Goal: Browse casually: Explore the website without a specific task or goal

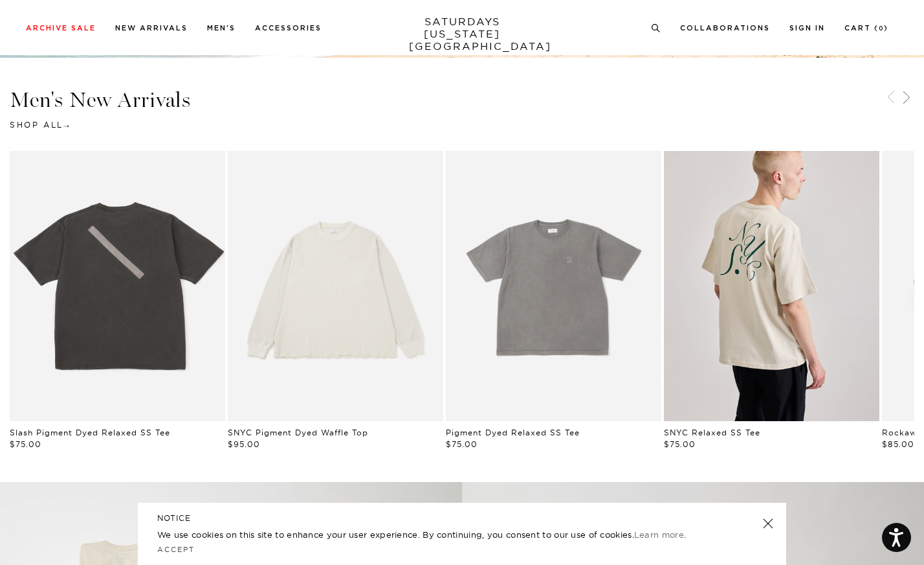
scroll to position [596, 0]
click at [390, 335] on link "A beige, long-sleeved waffle top by SNYC, displayed against a white background." at bounding box center [336, 285] width 216 height 269
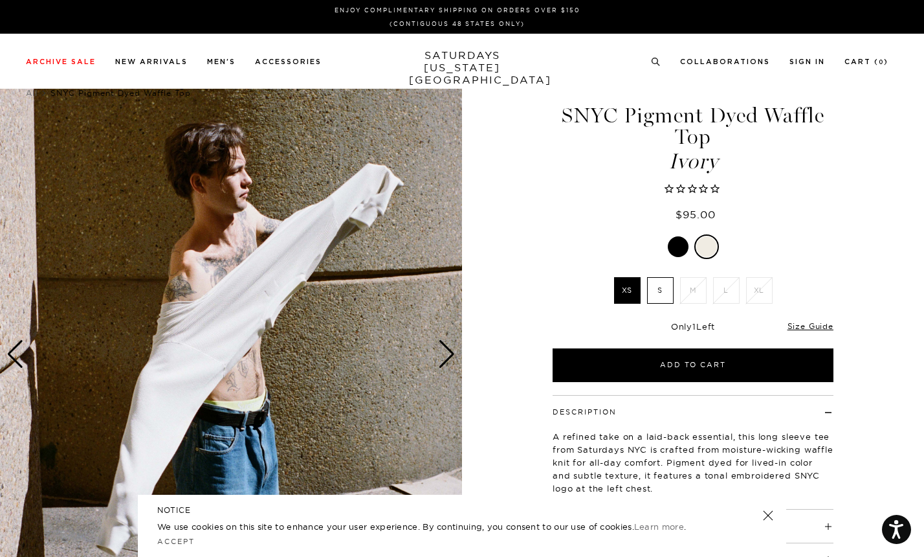
click at [451, 360] on div "Next slide" at bounding box center [446, 354] width 17 height 28
click at [446, 359] on div "Next slide" at bounding box center [446, 354] width 17 height 28
click at [460, 361] on img at bounding box center [231, 354] width 462 height 578
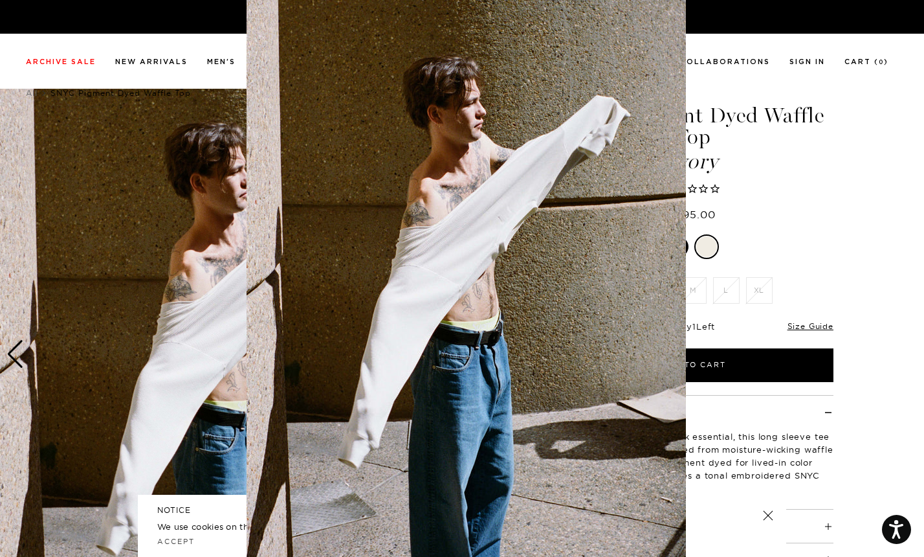
scroll to position [52, 0]
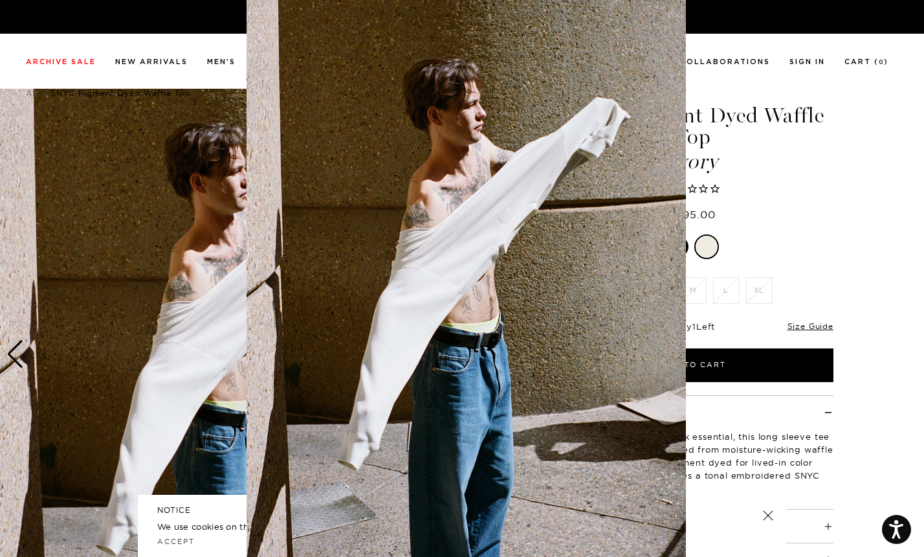
click at [906, 261] on figure at bounding box center [462, 278] width 924 height 557
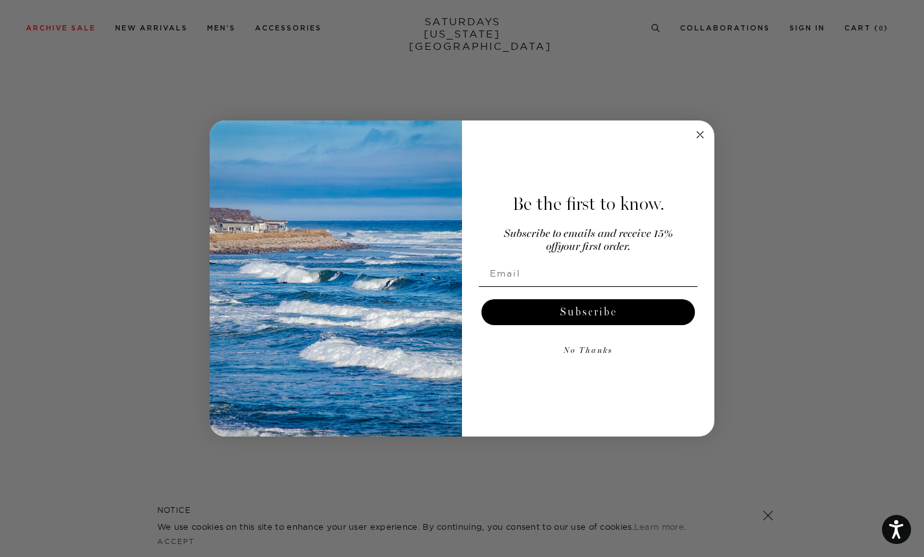
scroll to position [902, 0]
click at [693, 133] on circle "Close dialog" at bounding box center [700, 135] width 15 height 15
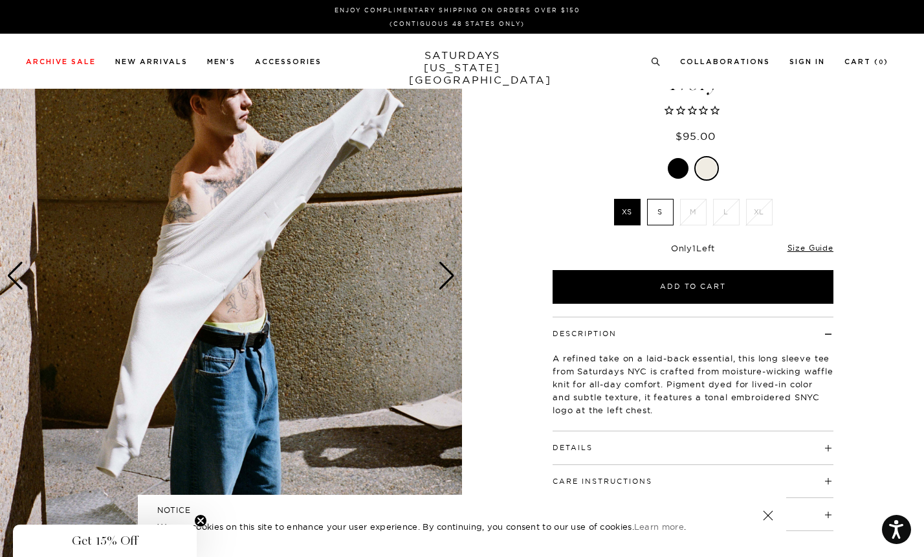
scroll to position [0, 0]
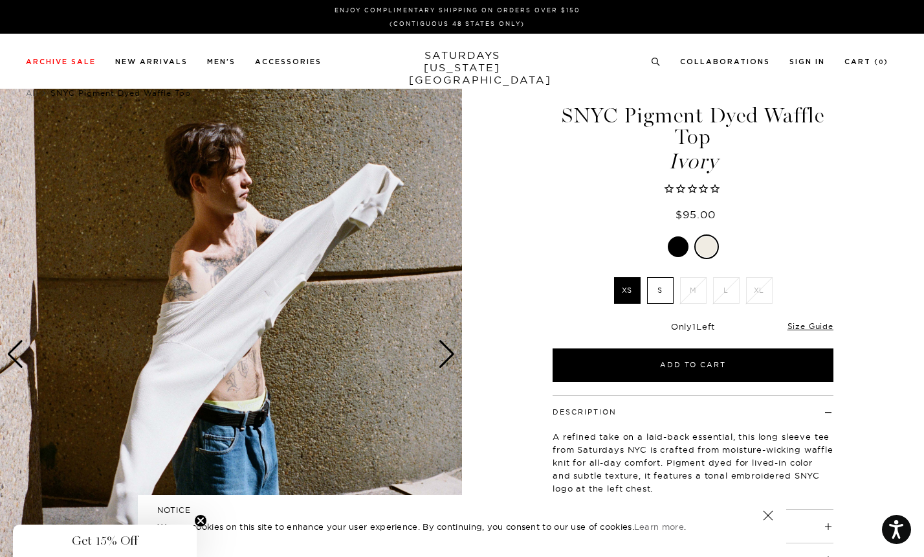
click at [447, 351] on div "Next slide" at bounding box center [446, 354] width 17 height 28
click at [10, 352] on div "Previous slide" at bounding box center [14, 354] width 17 height 28
click at [446, 353] on div "Next slide" at bounding box center [446, 354] width 17 height 28
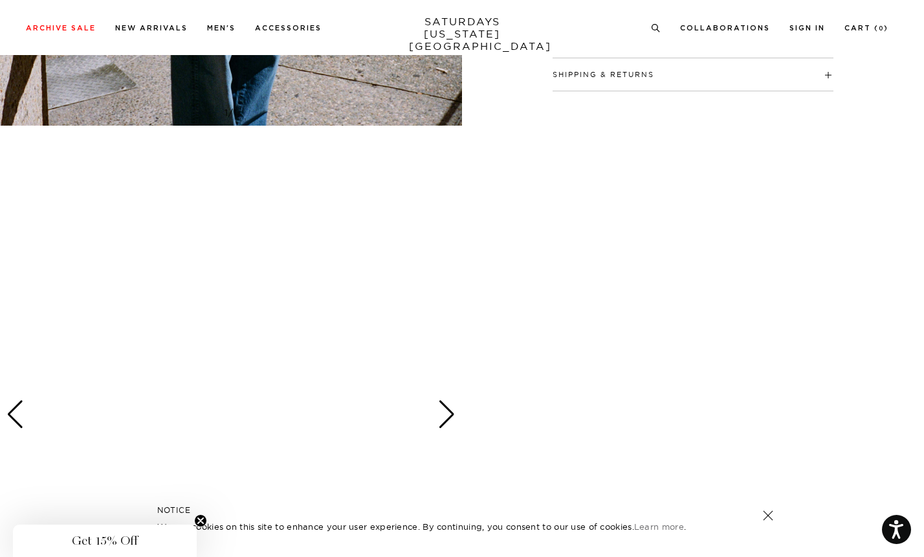
scroll to position [525, 0]
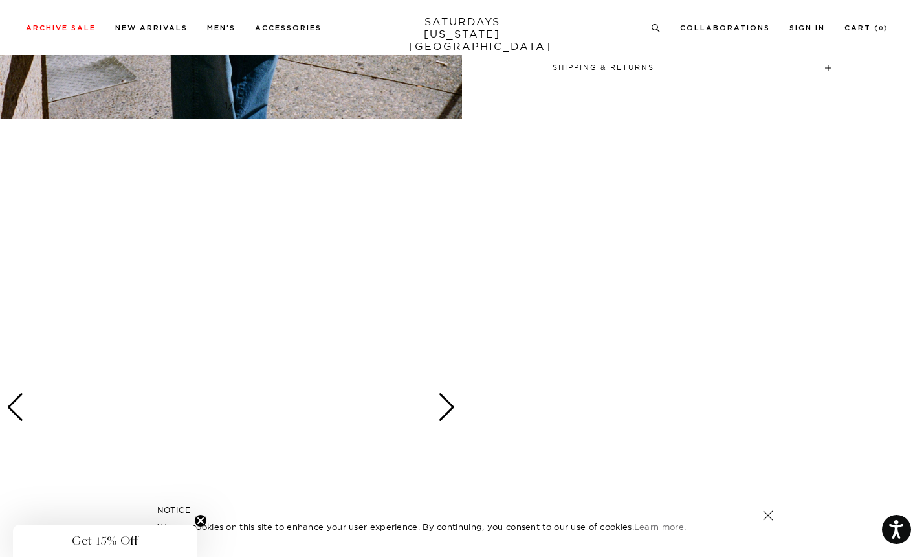
click at [194, 522] on p "We use cookies on this site to enhance your user experience. By continuing, you…" at bounding box center [439, 526] width 564 height 13
click at [198, 520] on circle "Close teaser" at bounding box center [201, 521] width 12 height 12
click at [168, 543] on link "Accept" at bounding box center [176, 541] width 38 height 9
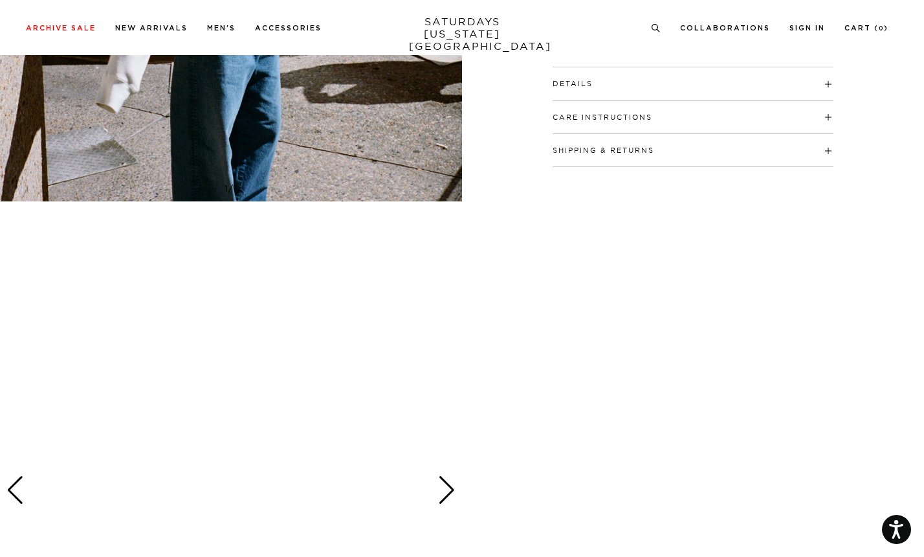
scroll to position [0, 0]
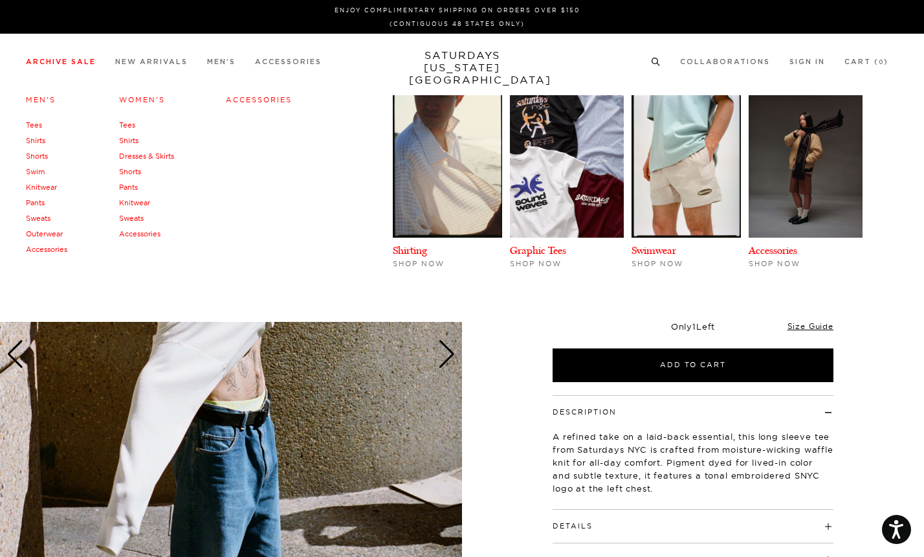
click at [39, 185] on link "Knitwear" at bounding box center [41, 187] width 31 height 9
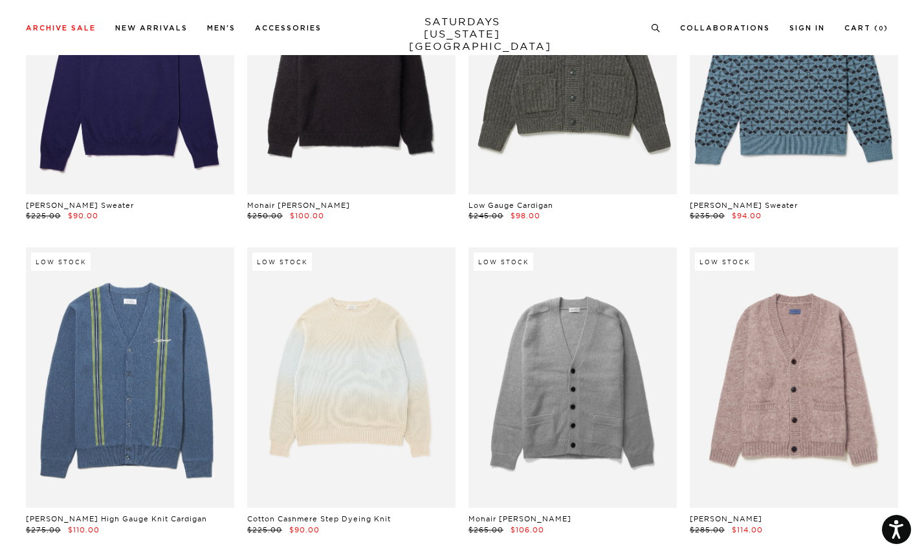
scroll to position [610, 8]
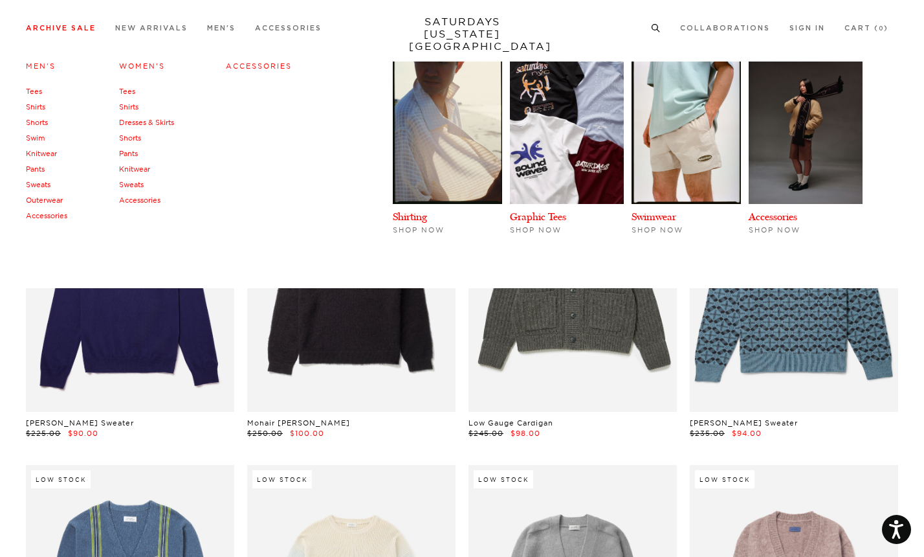
click at [52, 198] on link "Outerwear" at bounding box center [44, 200] width 37 height 9
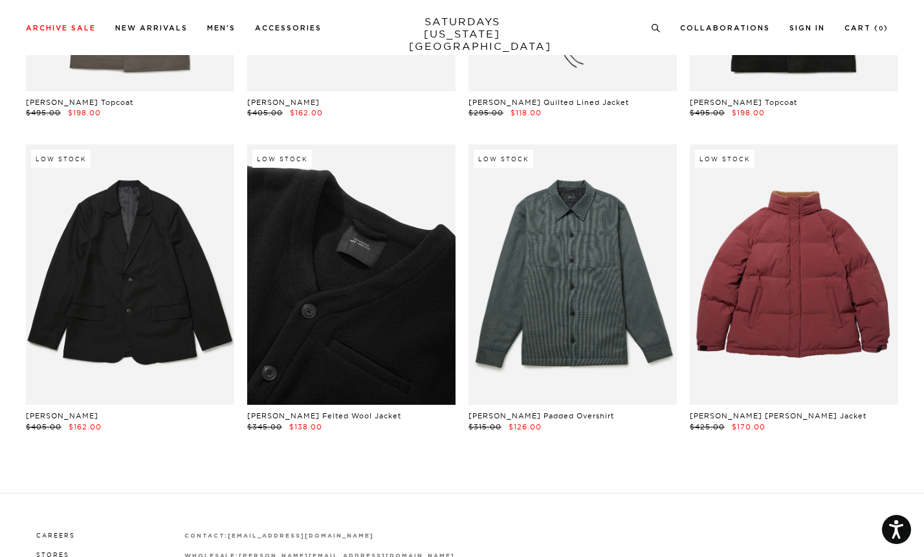
scroll to position [2969, 8]
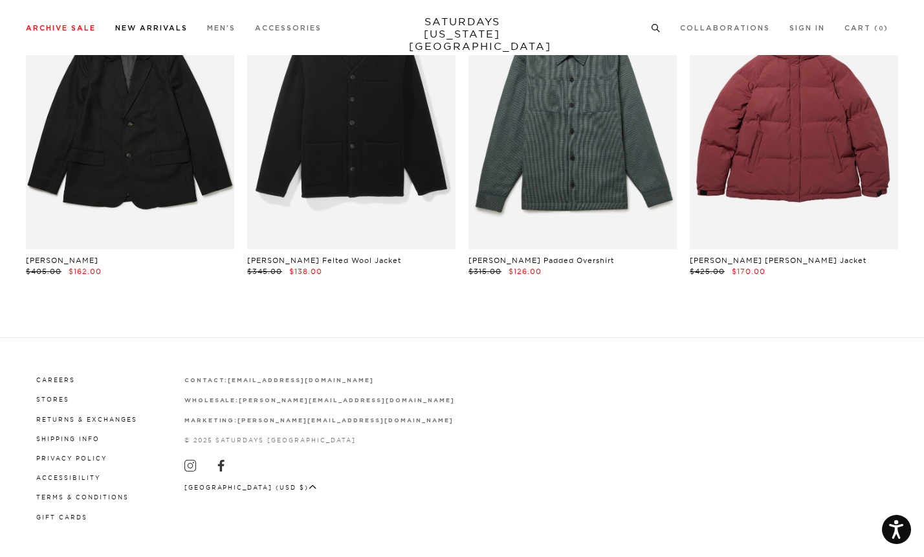
click at [168, 31] on link "New Arrivals" at bounding box center [151, 28] width 73 height 7
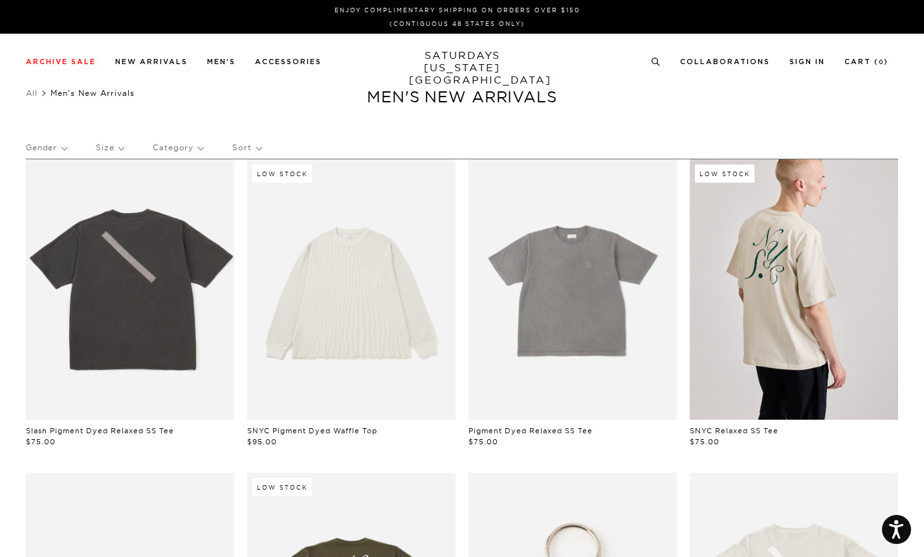
click at [359, 298] on link at bounding box center [351, 289] width 208 height 261
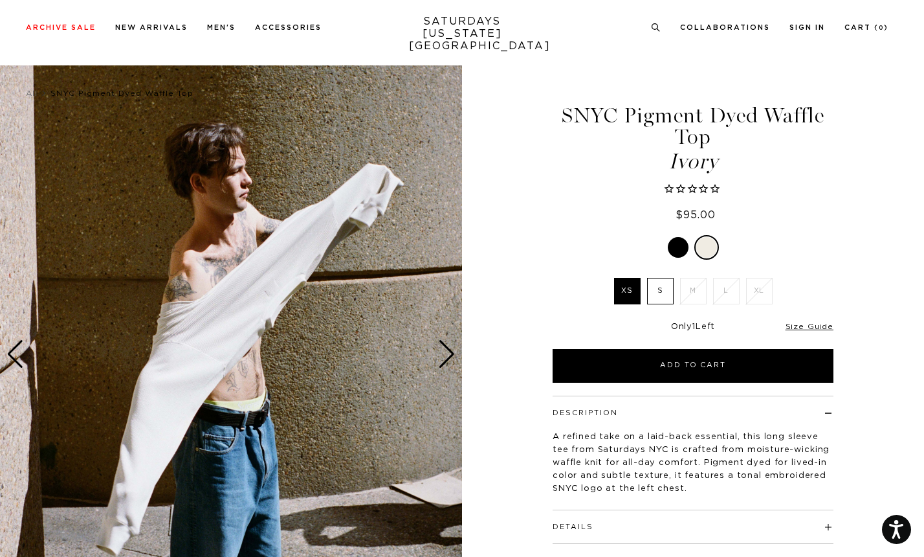
scroll to position [210, 0]
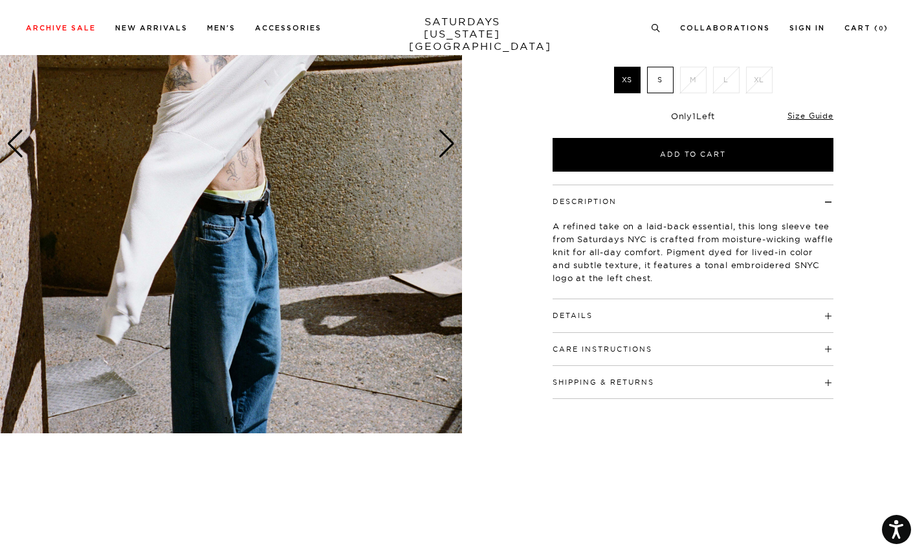
click at [645, 315] on h4 "Details" at bounding box center [693, 309] width 281 height 21
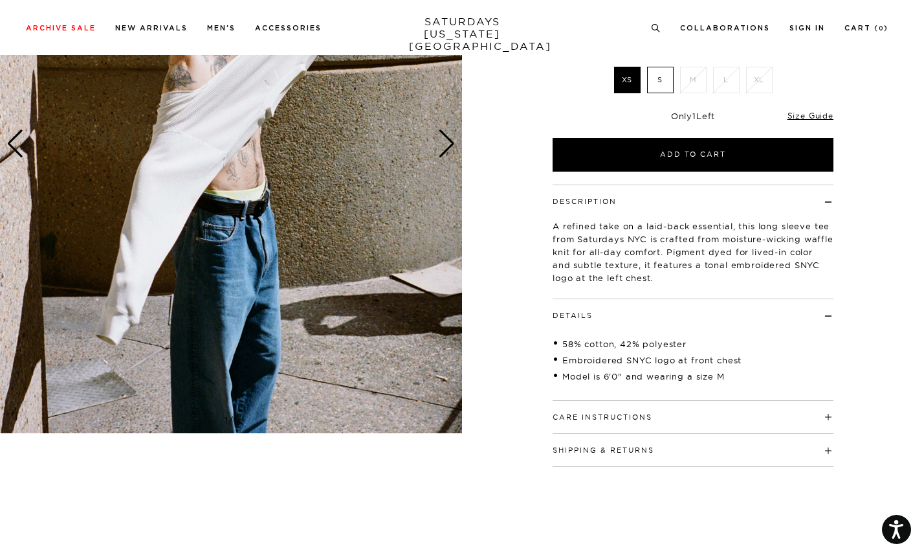
click at [682, 421] on h4 "Care Instructions" at bounding box center [693, 411] width 281 height 21
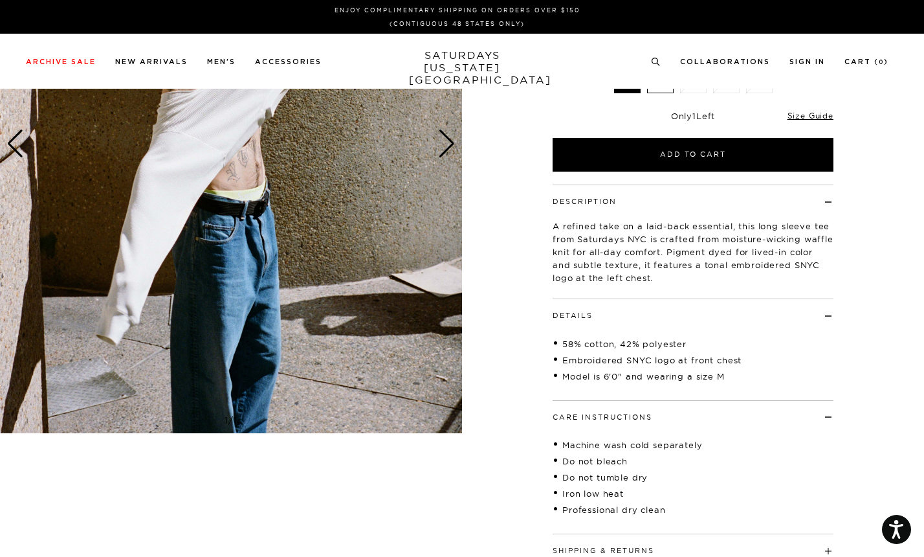
scroll to position [0, 0]
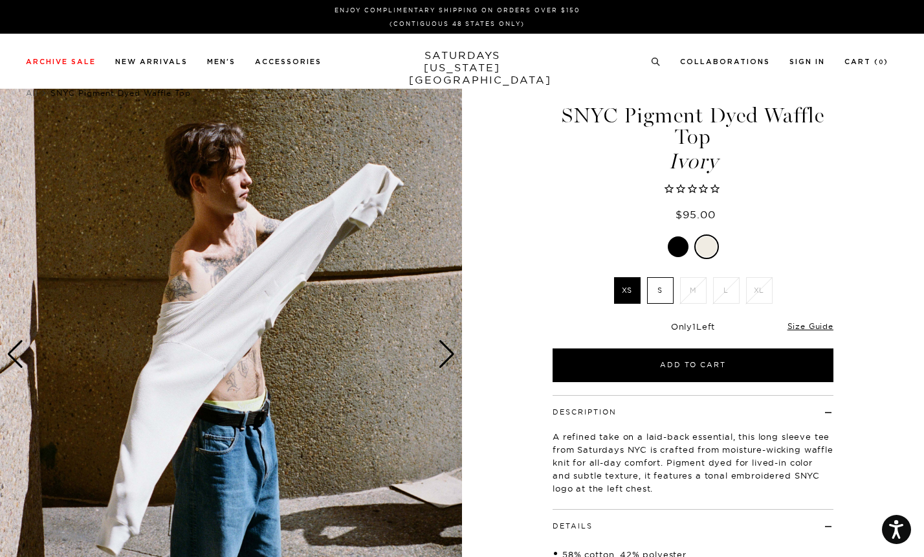
click at [443, 362] on div "Next slide" at bounding box center [446, 354] width 17 height 28
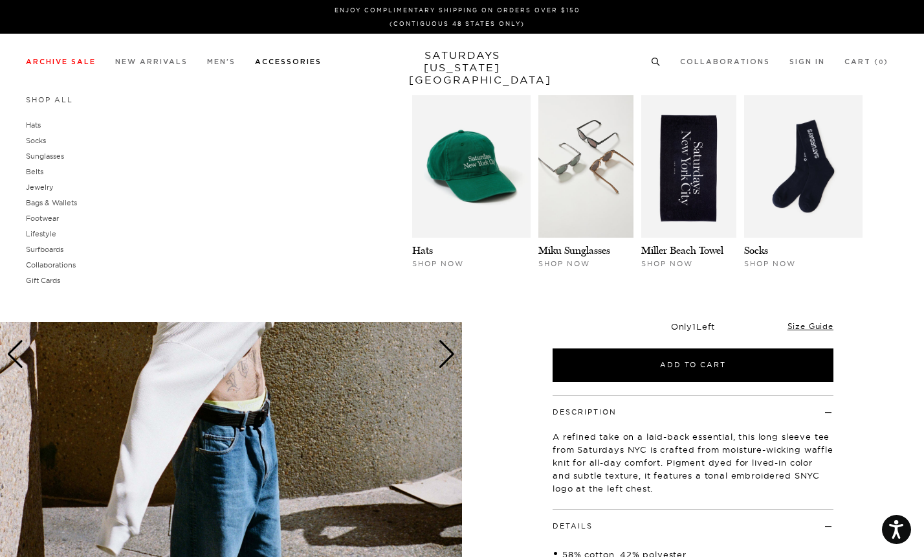
click at [297, 65] on link "Accessories" at bounding box center [288, 61] width 67 height 7
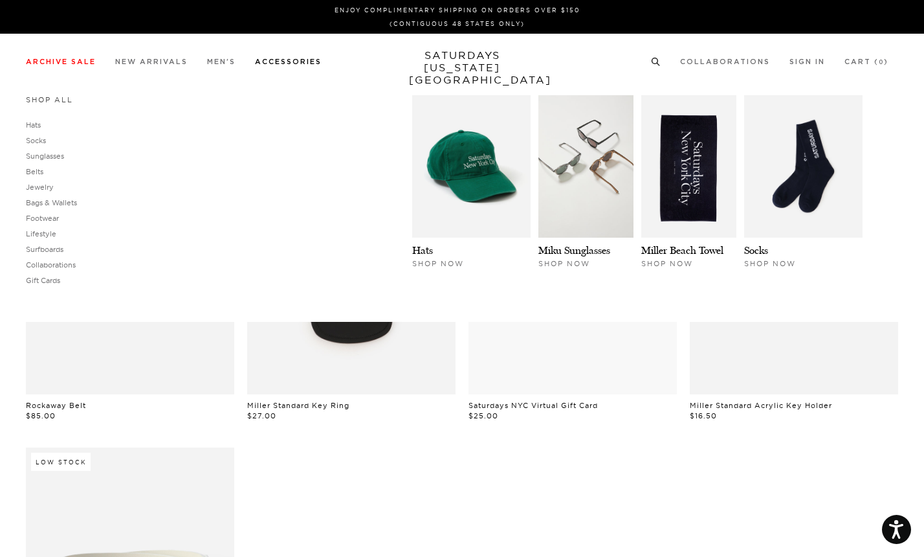
click at [52, 102] on link "Shop All" at bounding box center [49, 99] width 47 height 9
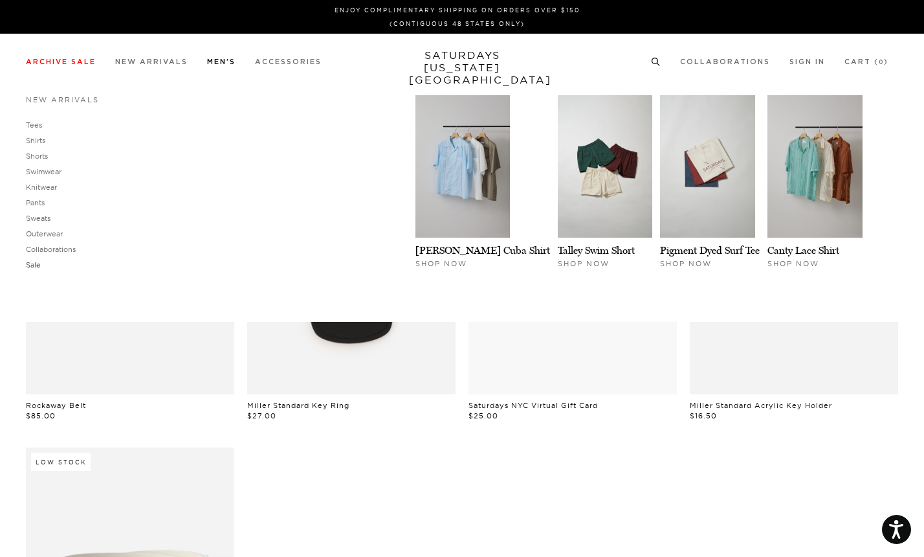
click at [36, 267] on link "Sale" at bounding box center [33, 264] width 15 height 9
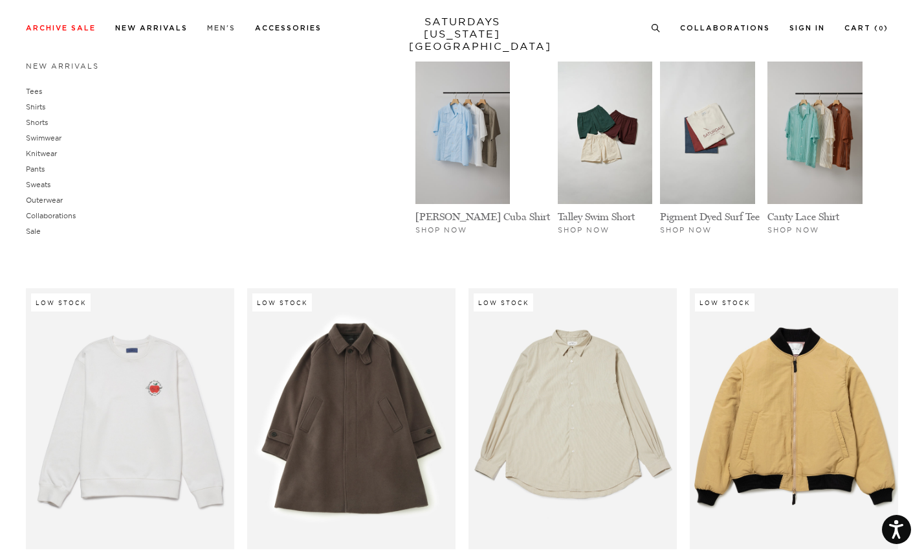
scroll to position [14940, 8]
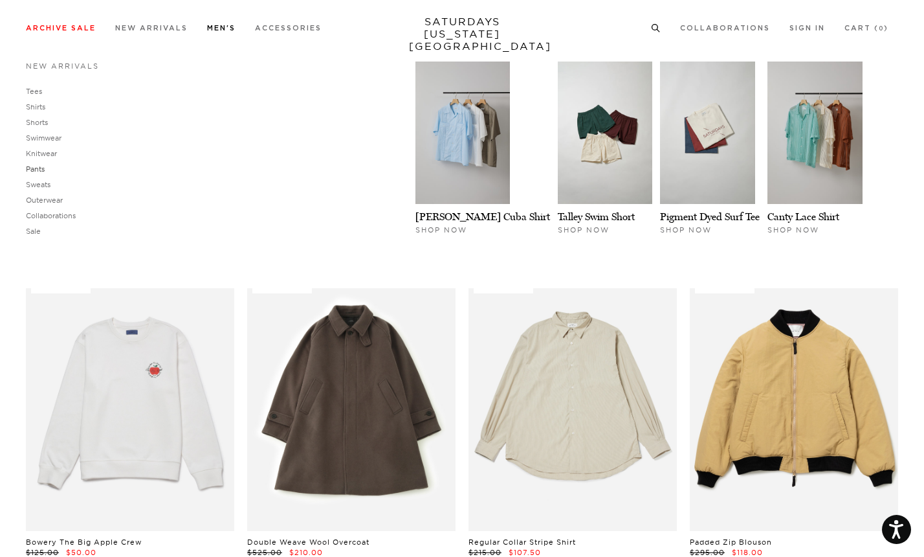
click at [41, 168] on link "Pants" at bounding box center [35, 168] width 19 height 9
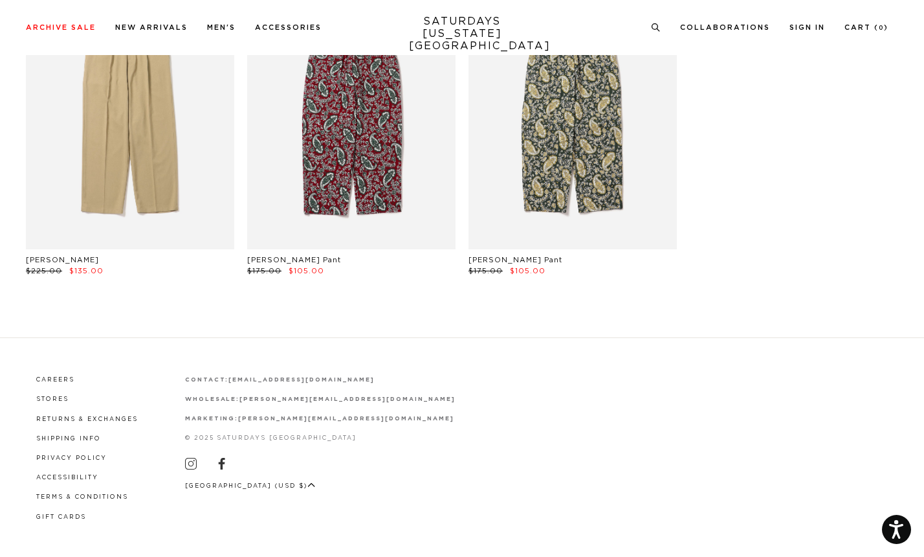
scroll to position [457, 0]
